Goal: Find contact information: Find contact information

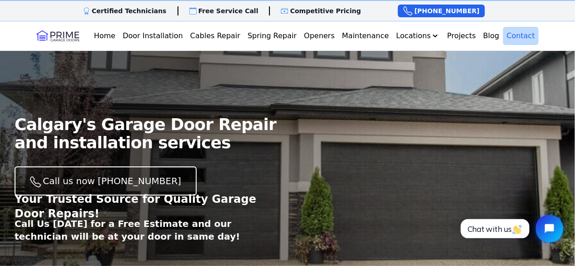
click at [518, 37] on link "Contact" at bounding box center [521, 36] width 36 height 18
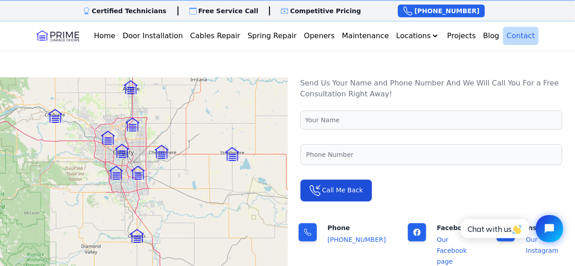
scroll to position [83, 0]
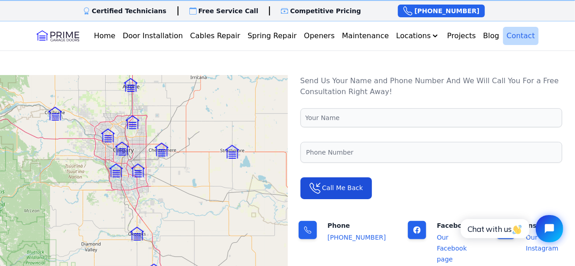
click at [163, 151] on img at bounding box center [162, 150] width 14 height 14
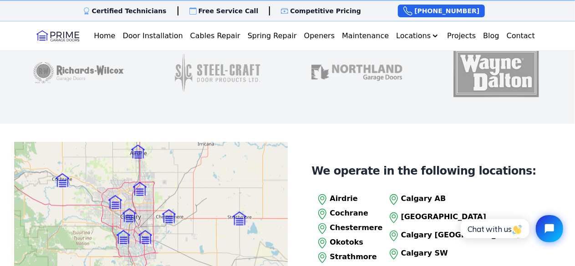
scroll to position [869, 0]
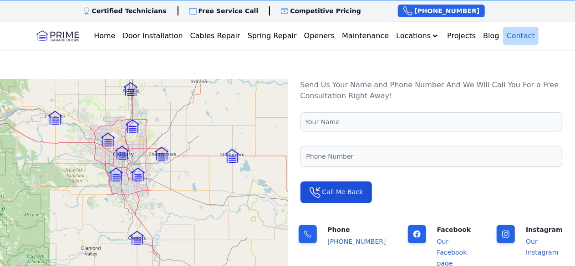
scroll to position [83, 0]
